Goal: Navigation & Orientation: Find specific page/section

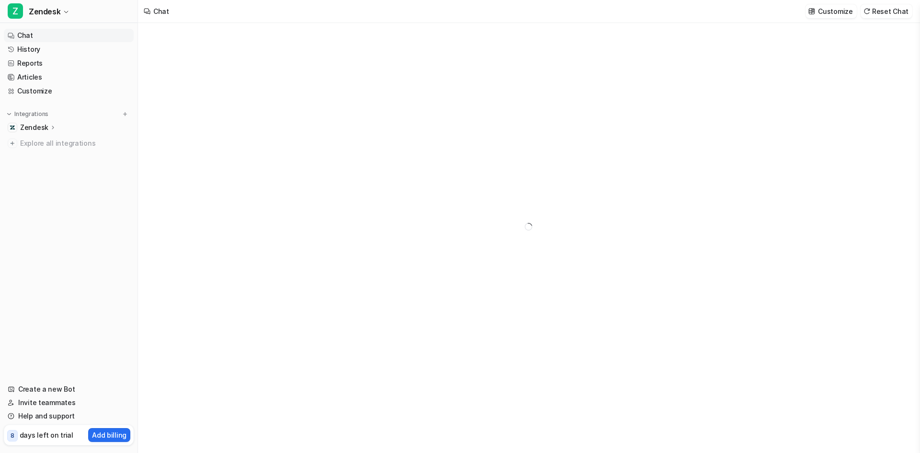
type textarea "**********"
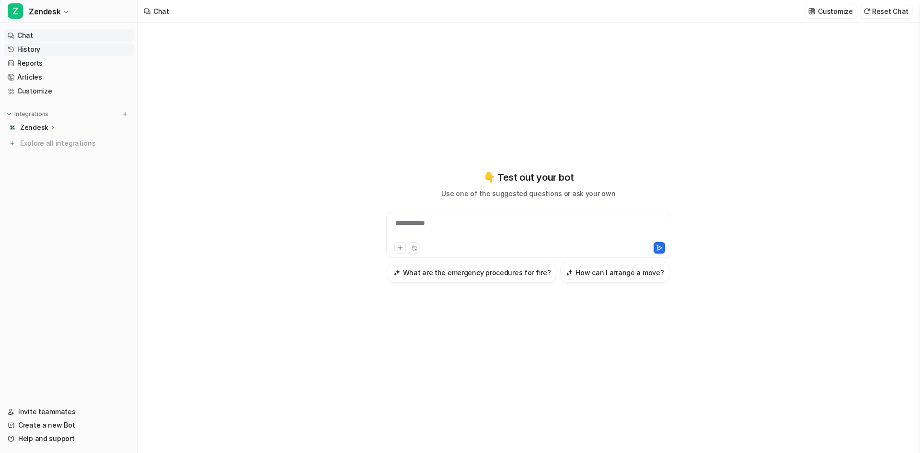
click at [35, 54] on link "History" at bounding box center [69, 49] width 130 height 13
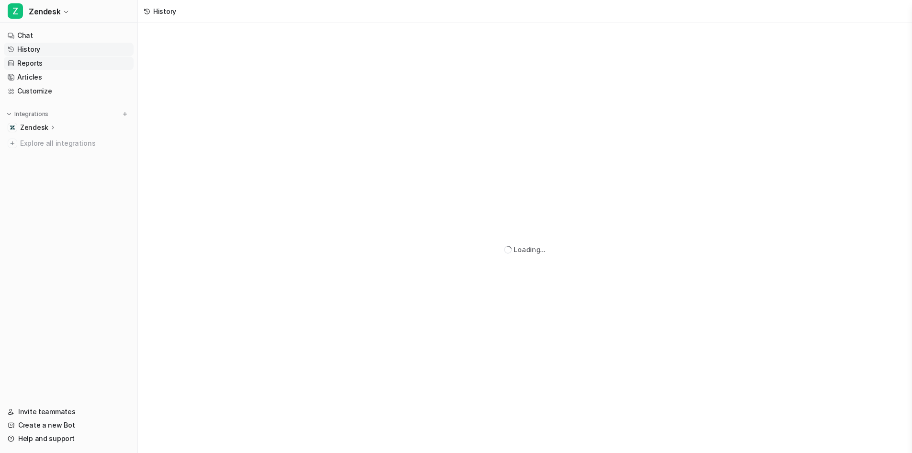
click at [34, 63] on link "Reports" at bounding box center [69, 63] width 130 height 13
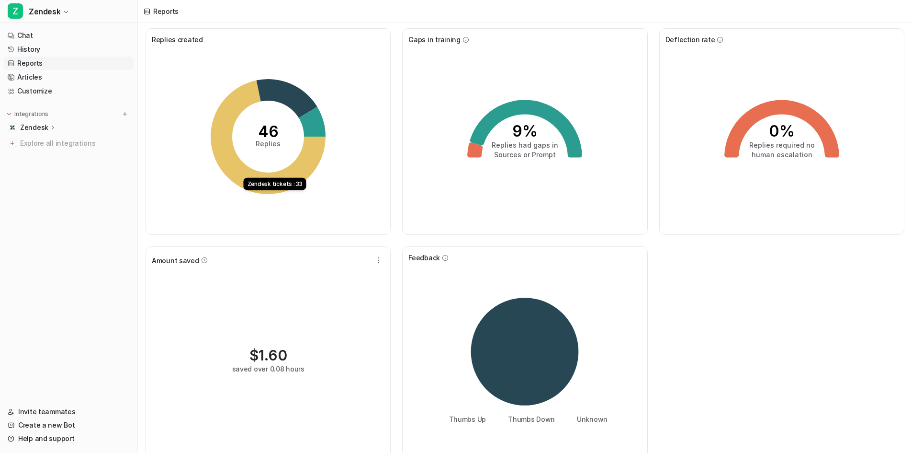
scroll to position [33, 0]
